Goal: Information Seeking & Learning: Learn about a topic

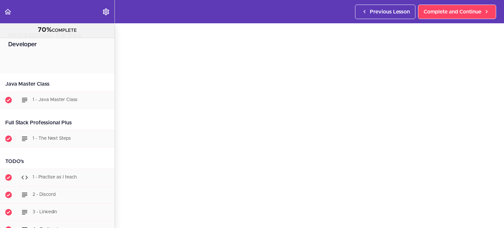
scroll to position [12315, 0]
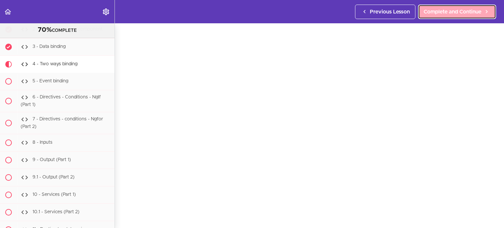
click at [464, 10] on span "Complete and Continue" at bounding box center [453, 12] width 58 height 8
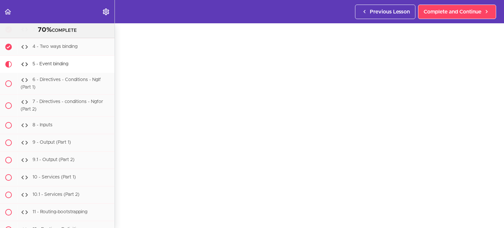
scroll to position [32, 0]
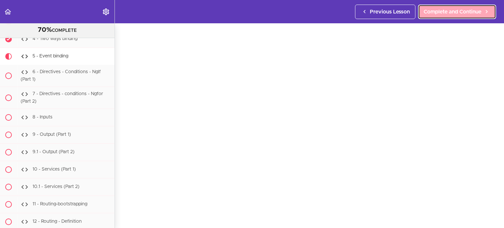
click at [475, 15] on span "Complete and Continue" at bounding box center [453, 12] width 58 height 8
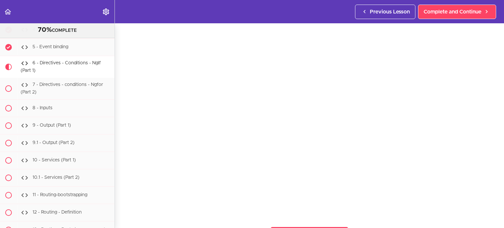
scroll to position [39, 0]
